Goal: Information Seeking & Learning: Find specific fact

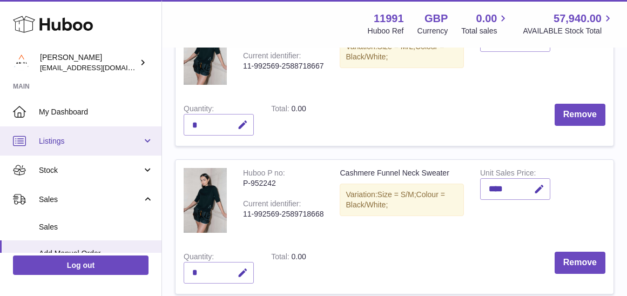
scroll to position [626, 0]
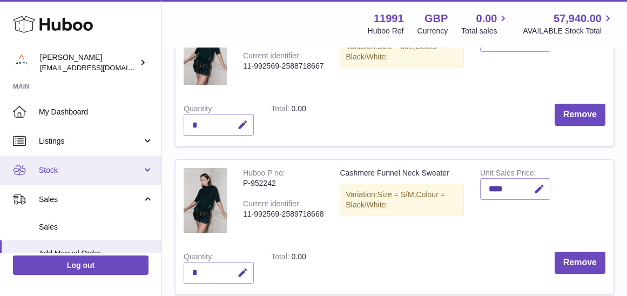
click at [92, 172] on span "Stock" at bounding box center [90, 170] width 103 height 10
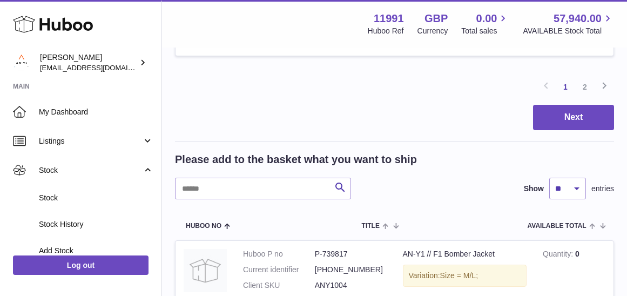
scroll to position [1562, 0]
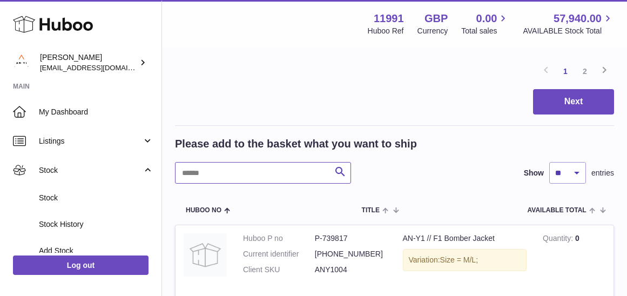
click at [214, 162] on input "text" at bounding box center [263, 173] width 176 height 22
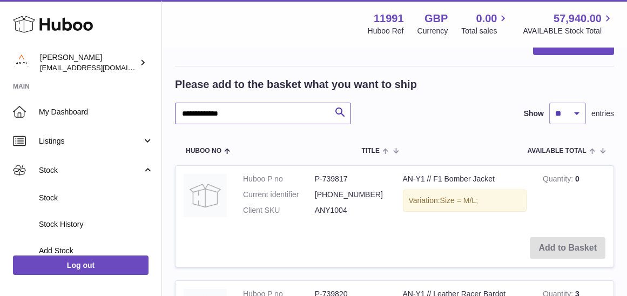
scroll to position [1632, 0]
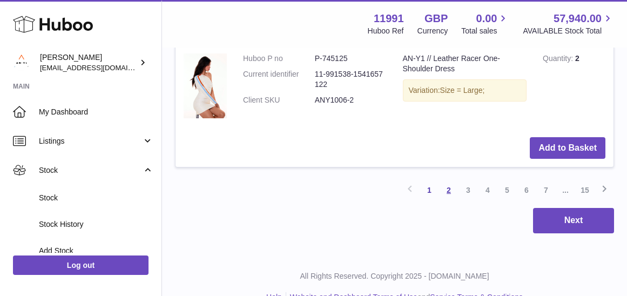
click at [449, 180] on link "2" at bounding box center [448, 189] width 19 height 19
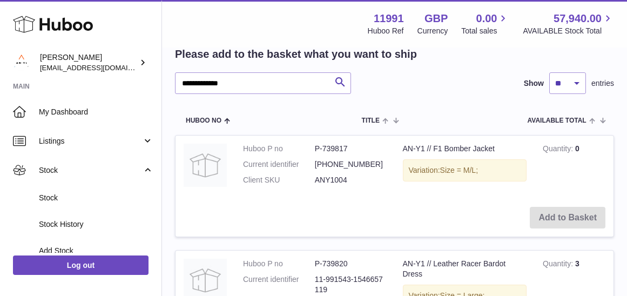
scroll to position [1612, 0]
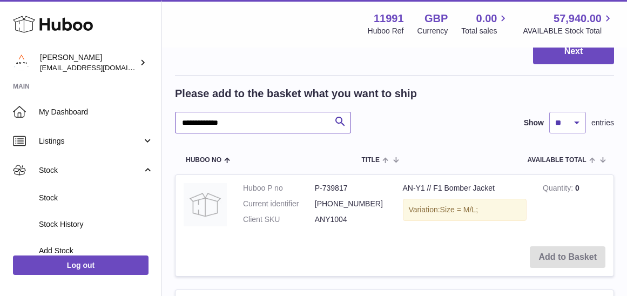
drag, startPoint x: 214, startPoint y: 107, endPoint x: 169, endPoint y: 102, distance: 45.7
click at [169, 102] on div "My Huboo - Add manual order Multiple/Batch Upload Items in basket Show ** ** **…" at bounding box center [394, 5] width 465 height 3138
click at [250, 112] on input "******" at bounding box center [263, 123] width 176 height 22
type input "**********"
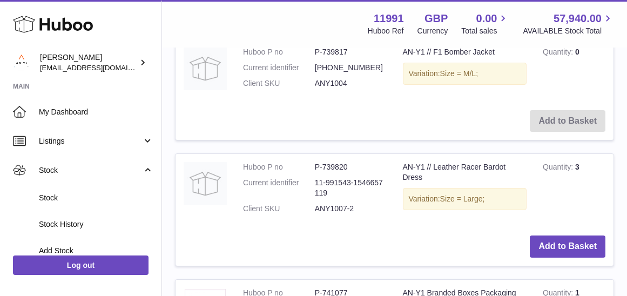
scroll to position [1798, 1]
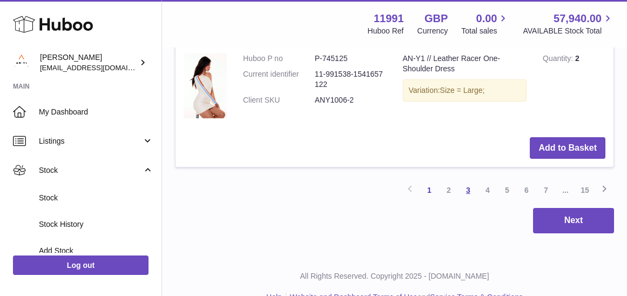
click at [467, 180] on link "3" at bounding box center [468, 189] width 19 height 19
click at [548, 180] on link "7" at bounding box center [545, 189] width 19 height 19
click at [545, 180] on link "7" at bounding box center [545, 189] width 19 height 19
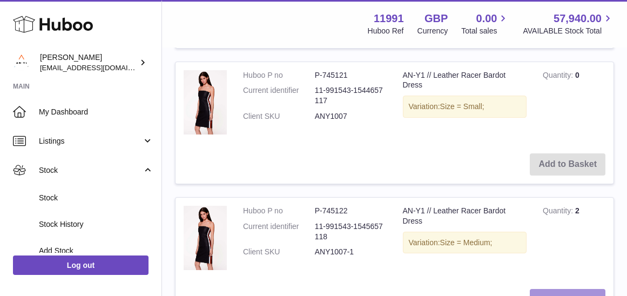
scroll to position [2377, 1]
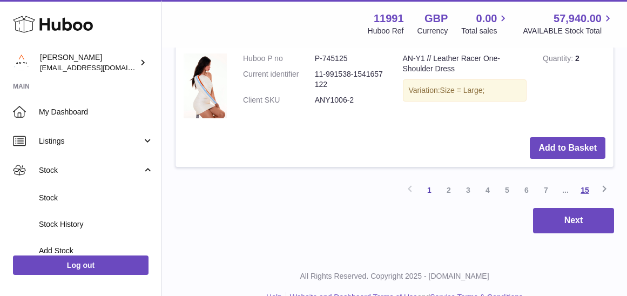
click at [587, 180] on link "15" at bounding box center [584, 189] width 19 height 19
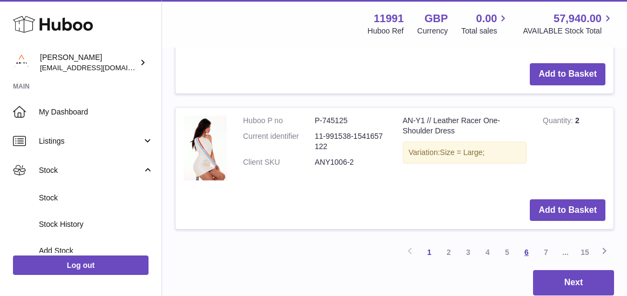
click at [526, 242] on link "6" at bounding box center [526, 251] width 19 height 19
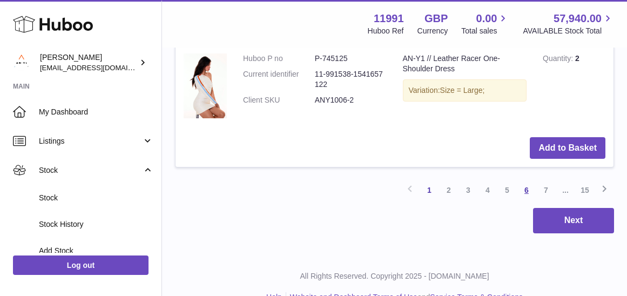
click at [527, 180] on link "6" at bounding box center [526, 189] width 19 height 19
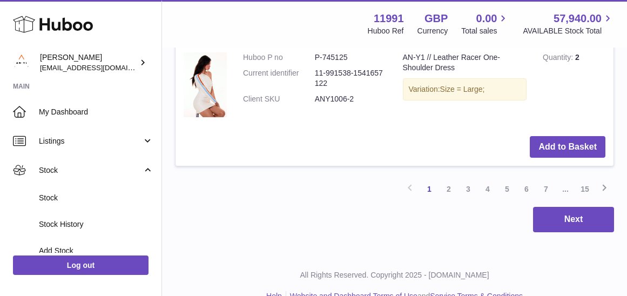
scroll to position [2932, 0]
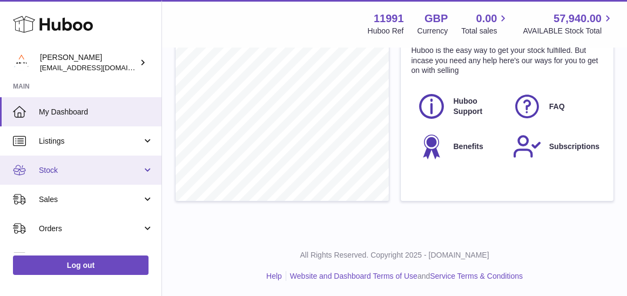
scroll to position [421, 0]
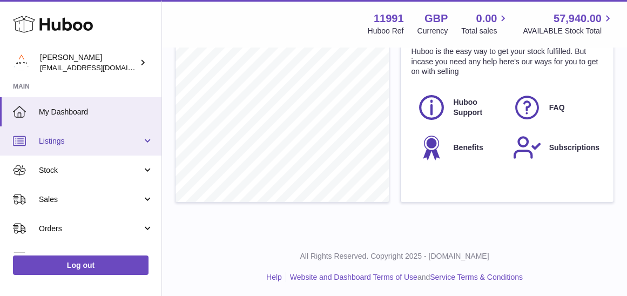
click at [77, 147] on link "Listings" at bounding box center [80, 140] width 161 height 29
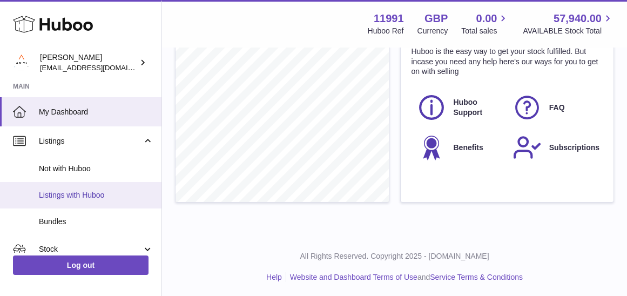
click at [82, 197] on span "Listings with Huboo" at bounding box center [96, 195] width 114 height 10
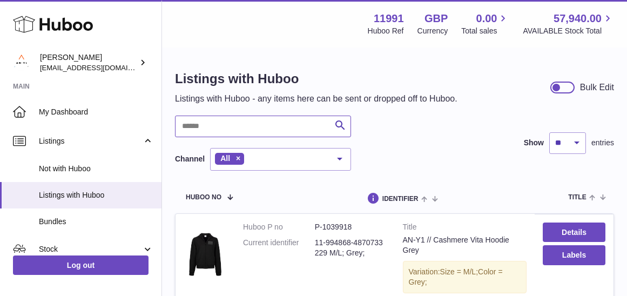
click at [224, 125] on input "text" at bounding box center [263, 127] width 176 height 22
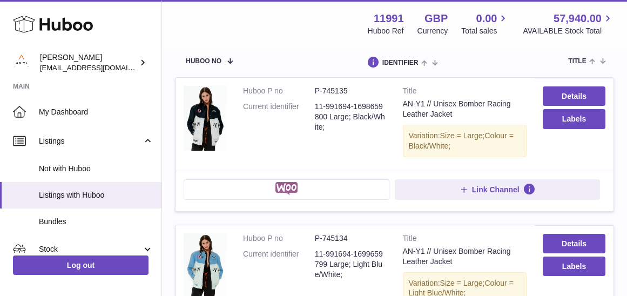
scroll to position [133, 0]
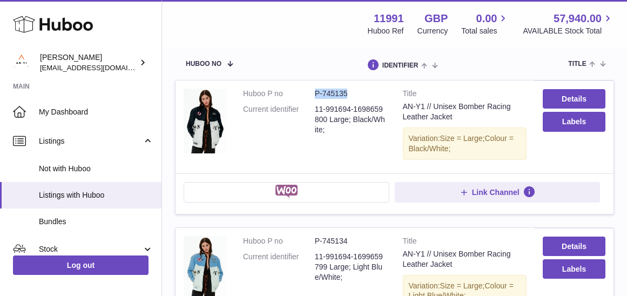
drag, startPoint x: 359, startPoint y: 95, endPoint x: 309, endPoint y: 94, distance: 49.7
click at [309, 94] on dl "Huboo P no P-745135 Current identifier 11-991694-1698659800 Large; Black/White;" at bounding box center [315, 115] width 144 height 52
copy dl "P-745135"
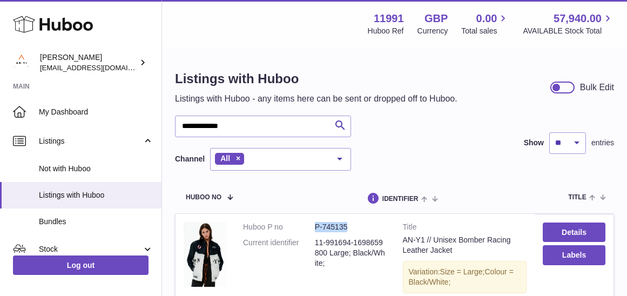
scroll to position [0, 0]
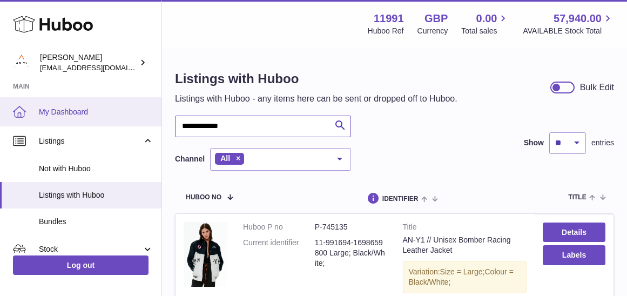
drag, startPoint x: 263, startPoint y: 124, endPoint x: 153, endPoint y: 119, distance: 109.8
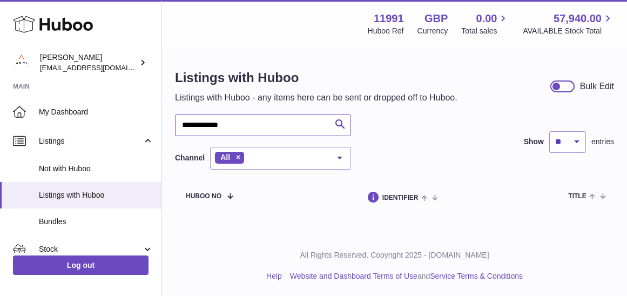
scroll to position [1, 0]
drag, startPoint x: 206, startPoint y: 123, endPoint x: 160, endPoint y: 123, distance: 46.5
click at [160, 123] on div "**********" at bounding box center [313, 148] width 627 height 299
click at [189, 125] on input "**********" at bounding box center [263, 126] width 176 height 22
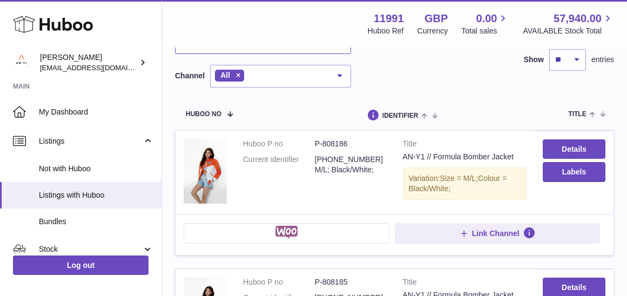
scroll to position [84, 0]
drag, startPoint x: 358, startPoint y: 144, endPoint x: 306, endPoint y: 144, distance: 51.3
click at [306, 144] on dl "Huboo P no P-808186 Current identifier [PHONE_NUMBER] M/L; Black/White;" at bounding box center [315, 159] width 144 height 42
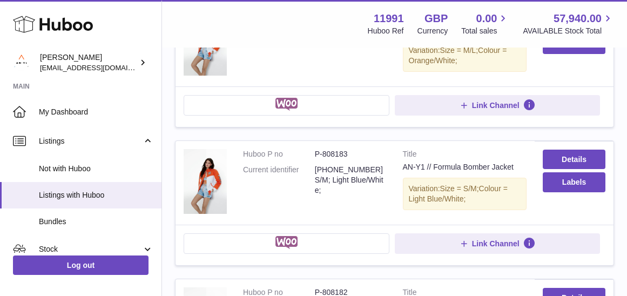
scroll to position [501, 0]
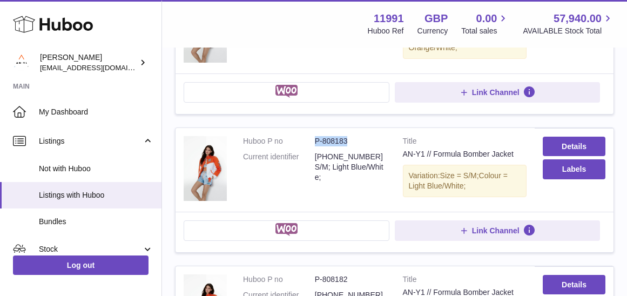
drag, startPoint x: 358, startPoint y: 140, endPoint x: 305, endPoint y: 140, distance: 52.9
click at [305, 140] on dl "Huboo P no P-808183 Current identifier [PHONE_NUMBER] S/M; Light Blue/White;" at bounding box center [315, 162] width 144 height 52
copy dl "P-808183"
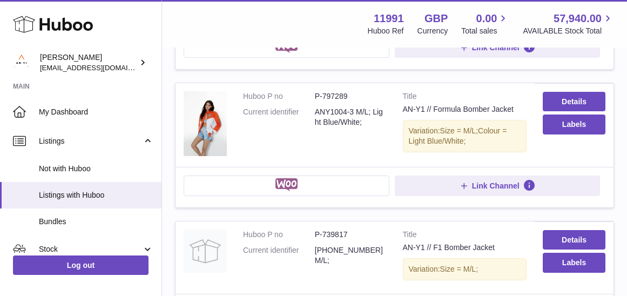
scroll to position [821, 0]
drag, startPoint x: 353, startPoint y: 90, endPoint x: 305, endPoint y: 90, distance: 48.1
click at [305, 92] on dl "Huboo P no P-797289 Current identifier ANY1004-3 M/L; Light Blue/White;" at bounding box center [315, 113] width 144 height 42
copy dl "P-797289"
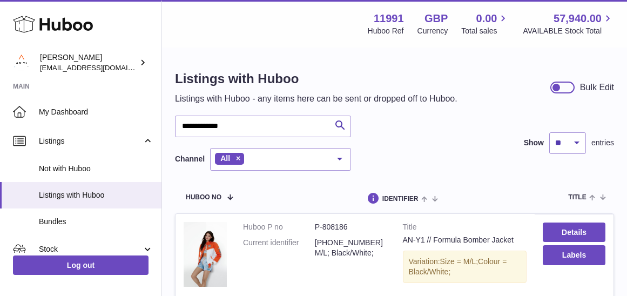
scroll to position [0, 0]
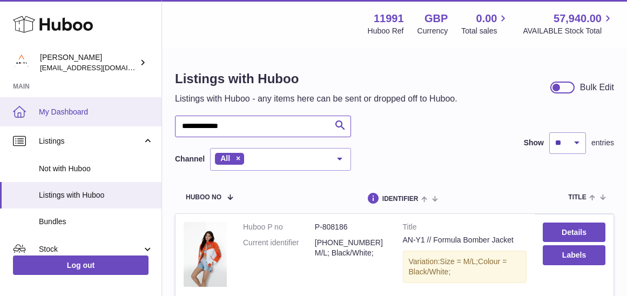
drag, startPoint x: 239, startPoint y: 123, endPoint x: 147, endPoint y: 123, distance: 91.8
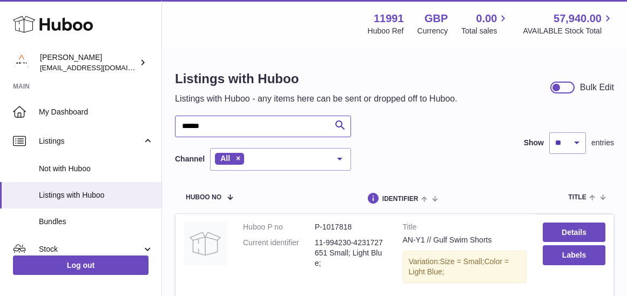
type input "******"
drag, startPoint x: 352, startPoint y: 226, endPoint x: 308, endPoint y: 225, distance: 43.8
click at [308, 225] on dl "Huboo P no P-1017818 Current identifier 11-994230-4231727651 Small; Light Blue;" at bounding box center [315, 248] width 144 height 52
copy dl "P-1017818"
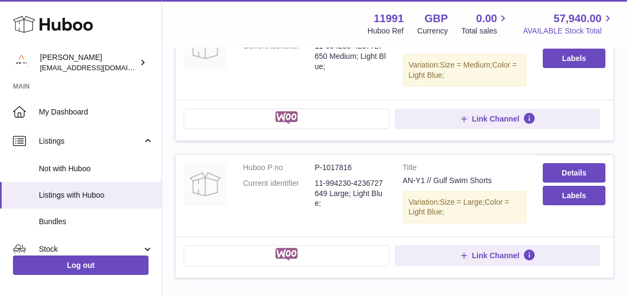
scroll to position [301, 0]
